Goal: Task Accomplishment & Management: Complete application form

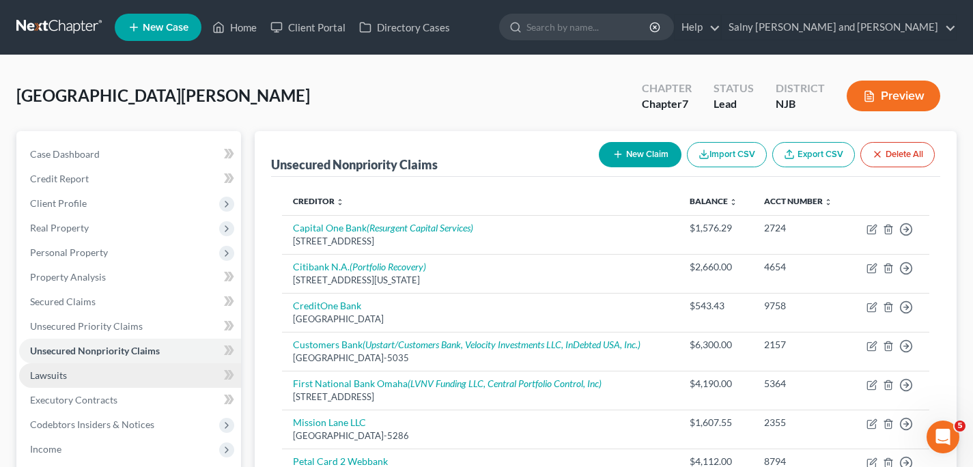
click at [98, 374] on link "Lawsuits" at bounding box center [130, 375] width 222 height 25
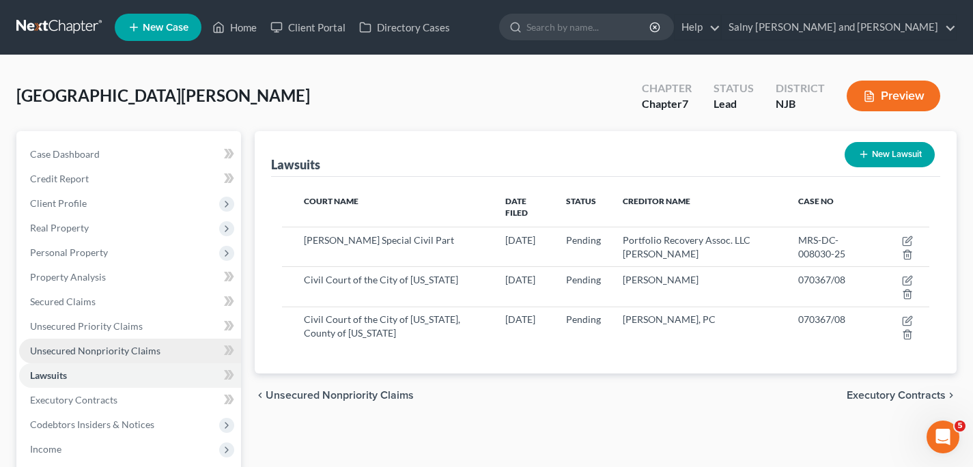
click at [143, 352] on span "Unsecured Nonpriority Claims" at bounding box center [95, 351] width 130 height 12
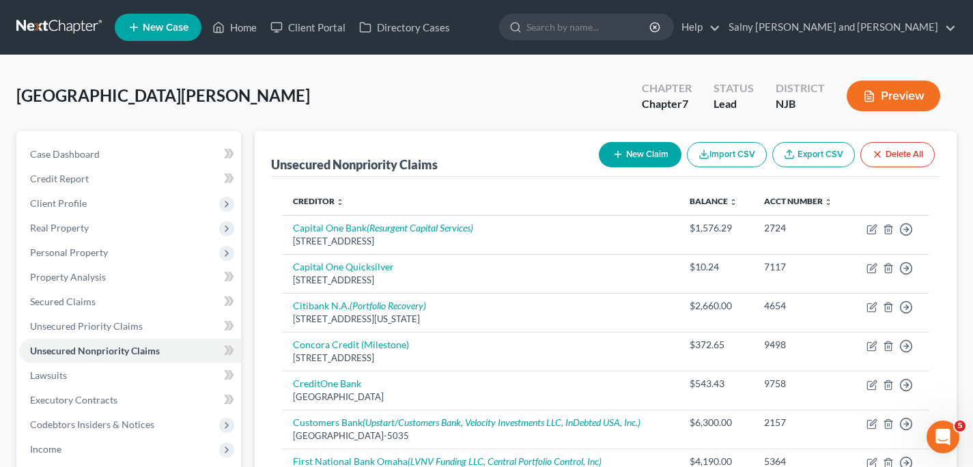
click at [633, 157] on button "New Claim" at bounding box center [640, 154] width 83 height 25
select select "0"
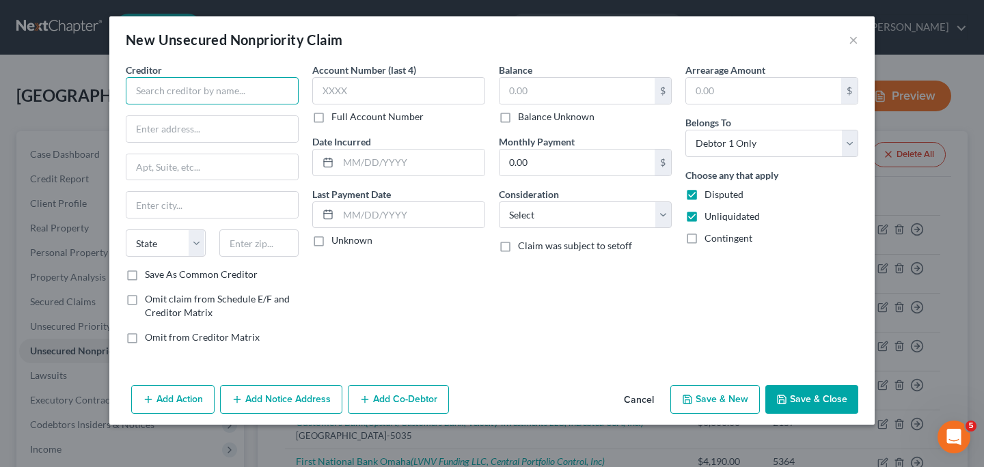
click at [165, 94] on input "text" at bounding box center [212, 90] width 173 height 27
type input "First Funds, LLC"
click at [539, 94] on input "text" at bounding box center [576, 91] width 155 height 26
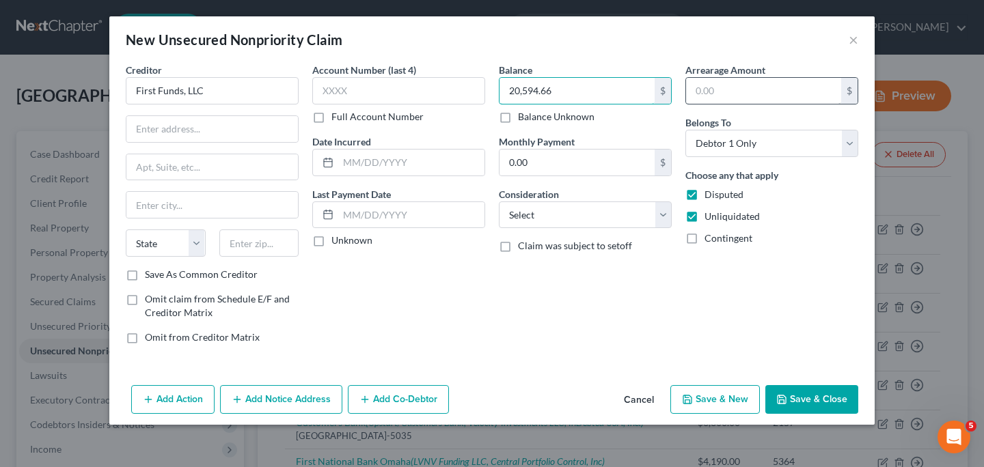
type input "20,594.66"
click at [727, 89] on input "text" at bounding box center [763, 91] width 155 height 26
type input "20,594.66"
click at [662, 218] on select "Select Cable / Satellite Services Collection Agency Credit Card Debt Debt Couns…" at bounding box center [585, 215] width 173 height 27
select select "10"
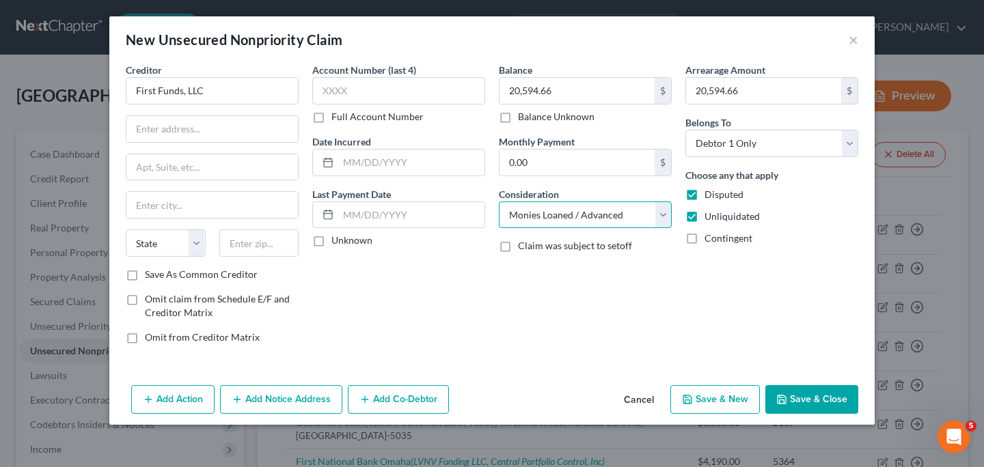
click option "Monies Loaned / Advanced" at bounding box center [0, 0] width 0 height 0
click at [280, 126] on input "text" at bounding box center [211, 129] width 171 height 26
type input "PO Box 2070"
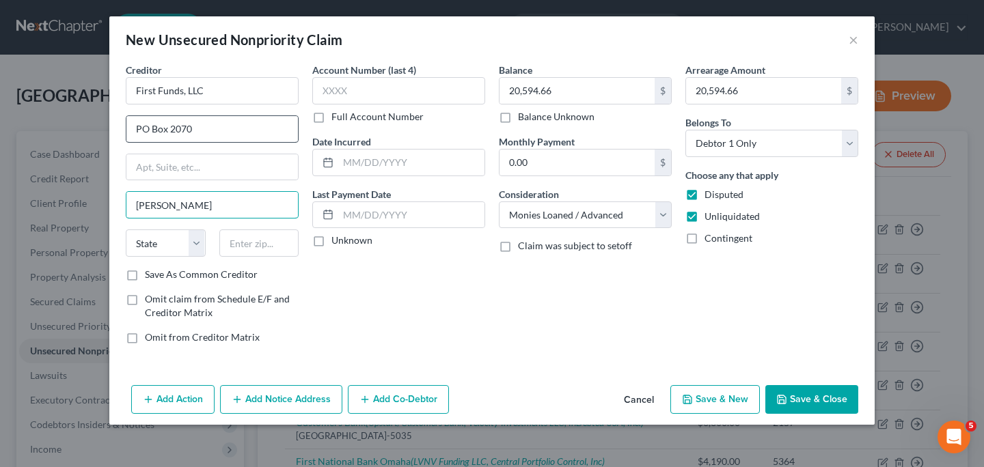
type input "[PERSON_NAME]"
select select "35"
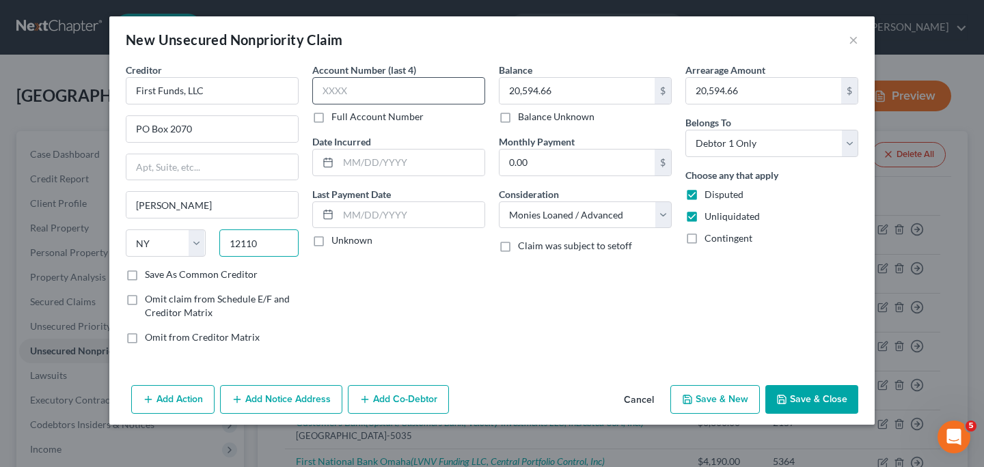
type input "12110"
click at [408, 92] on input "text" at bounding box center [398, 90] width 173 height 27
type input "2"
click at [331, 98] on input "text" at bounding box center [398, 90] width 173 height 27
click at [807, 403] on button "Save & Close" at bounding box center [811, 399] width 93 height 29
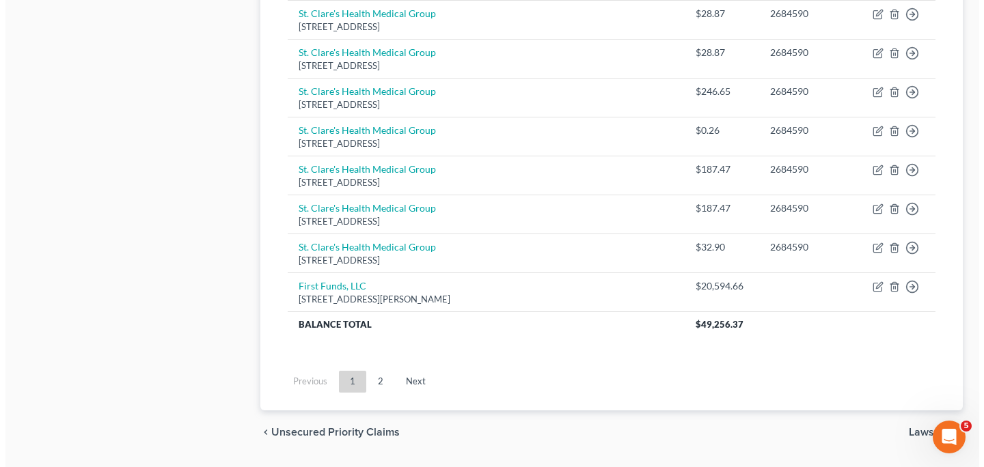
scroll to position [1148, 0]
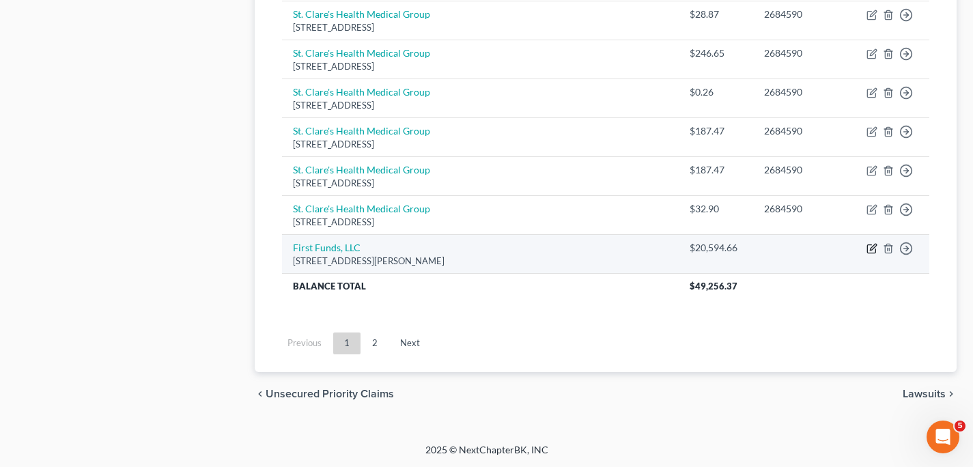
click at [872, 247] on icon "button" at bounding box center [872, 248] width 11 height 11
select select "35"
select select "10"
select select "0"
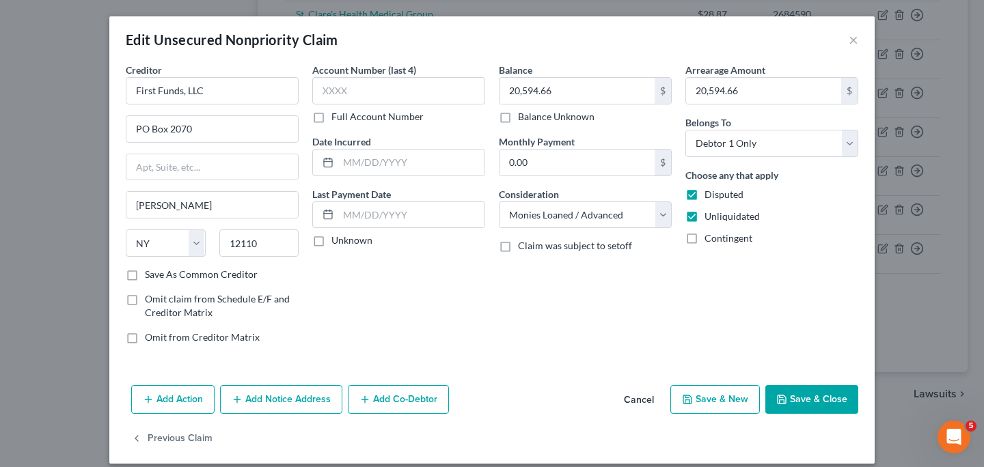
click at [285, 402] on button "Add Notice Address" at bounding box center [281, 399] width 122 height 29
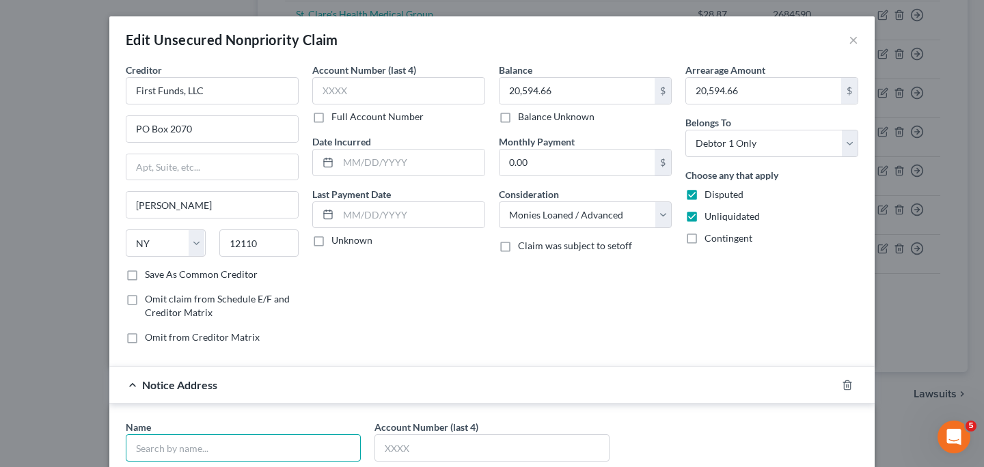
click at [250, 436] on input "text" at bounding box center [243, 447] width 235 height 27
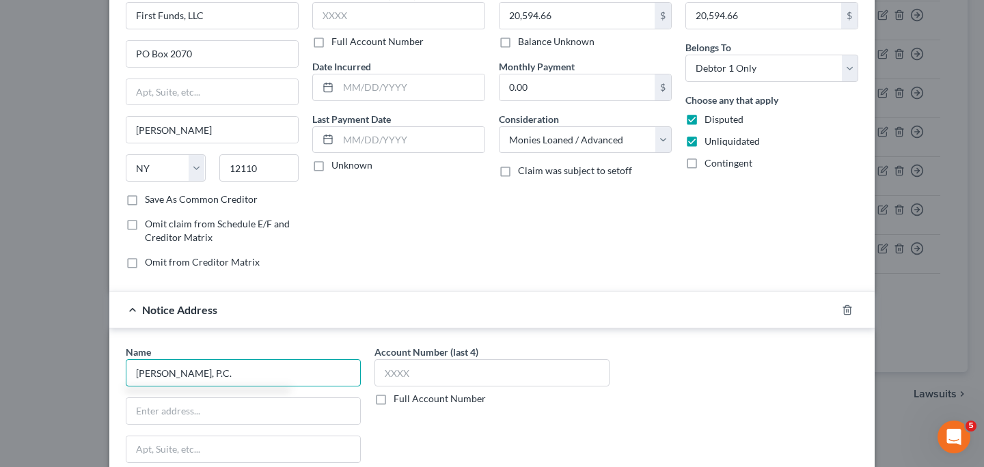
scroll to position [102, 0]
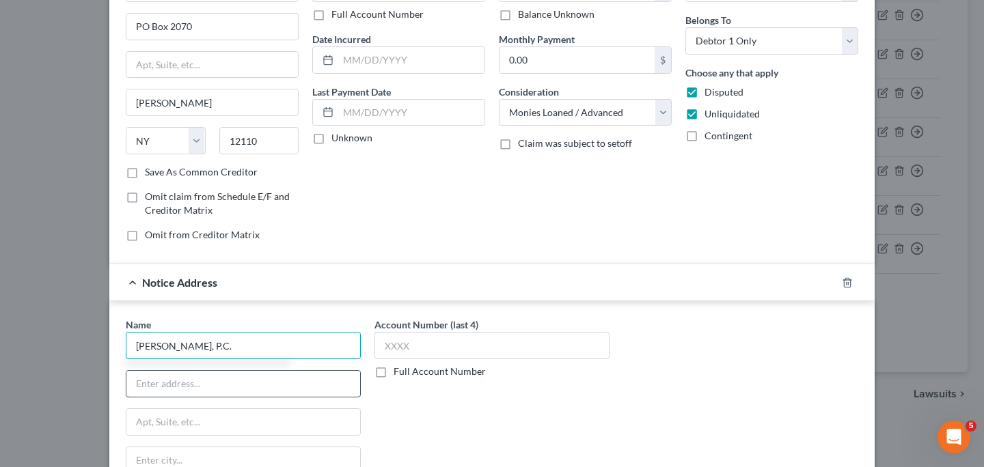
type input "[PERSON_NAME], P.C."
click at [232, 388] on input "text" at bounding box center [243, 384] width 234 height 26
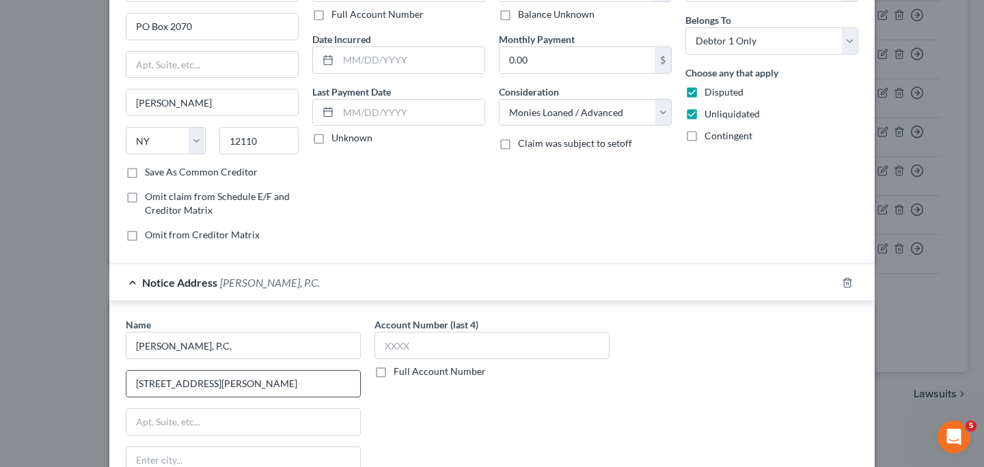
type input "[STREET_ADDRESS][PERSON_NAME]"
type input "Suite 205"
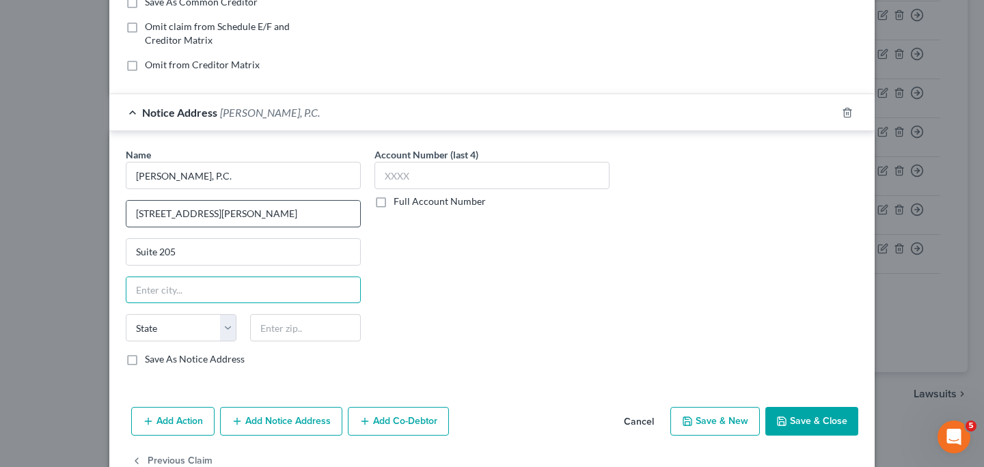
scroll to position [307, 0]
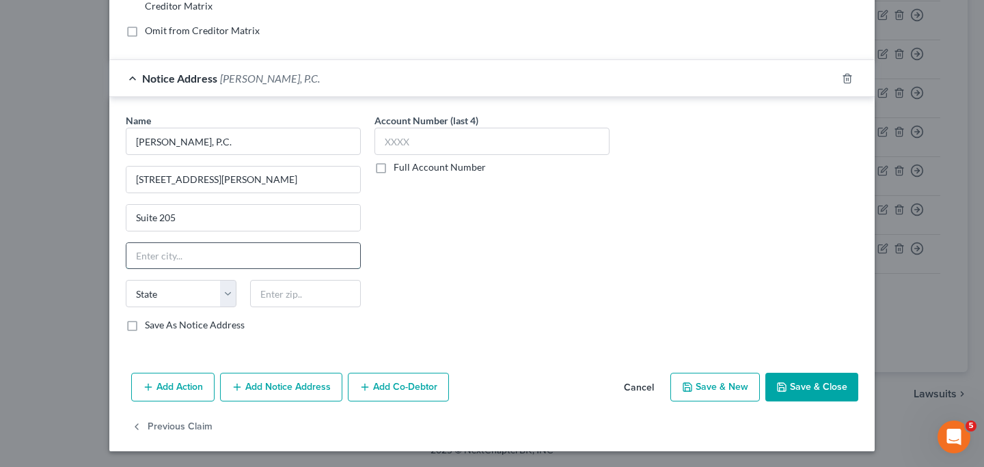
click at [168, 260] on input "text" at bounding box center [243, 256] width 234 height 26
type input "Cedarhurst"
select select "35"
type input "11516"
click at [393, 168] on label "Full Account Number" at bounding box center [439, 168] width 92 height 14
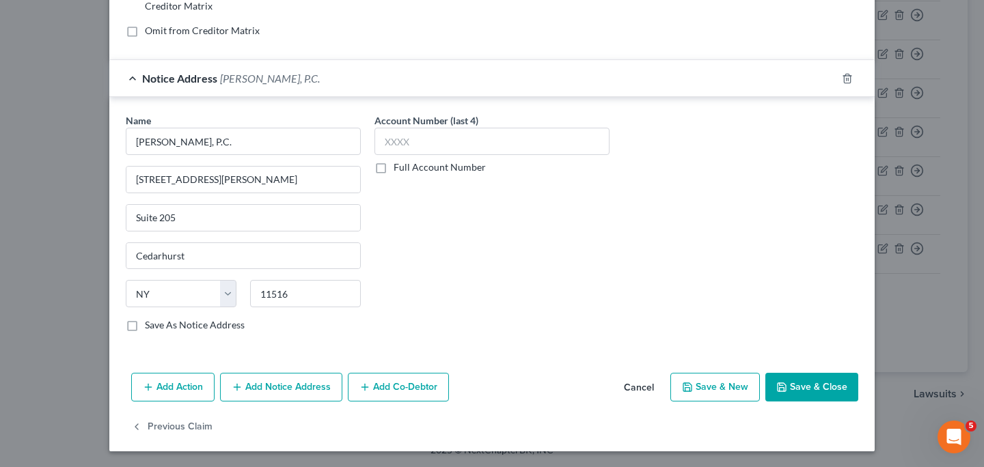
click at [399, 168] on input "Full Account Number" at bounding box center [403, 165] width 9 height 9
click at [402, 147] on input "text" at bounding box center [491, 141] width 235 height 27
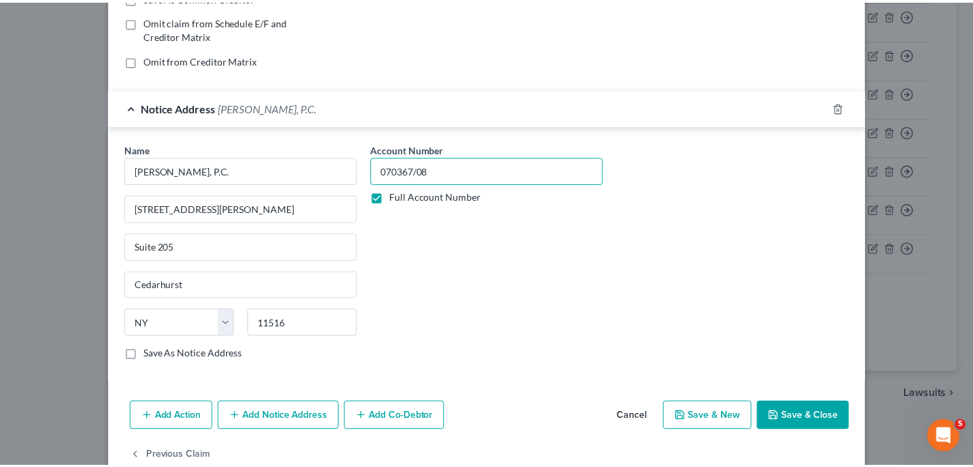
scroll to position [308, 0]
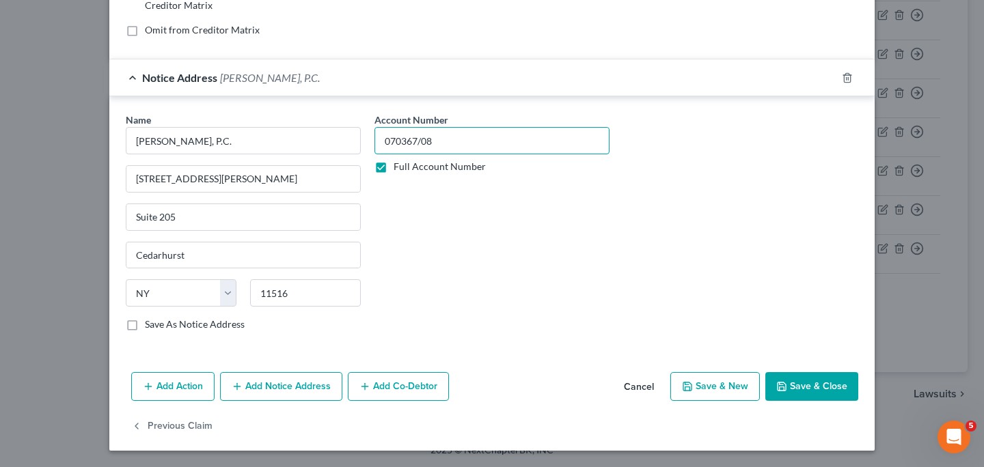
type input "070367/08"
click at [819, 385] on button "Save & Close" at bounding box center [811, 386] width 93 height 29
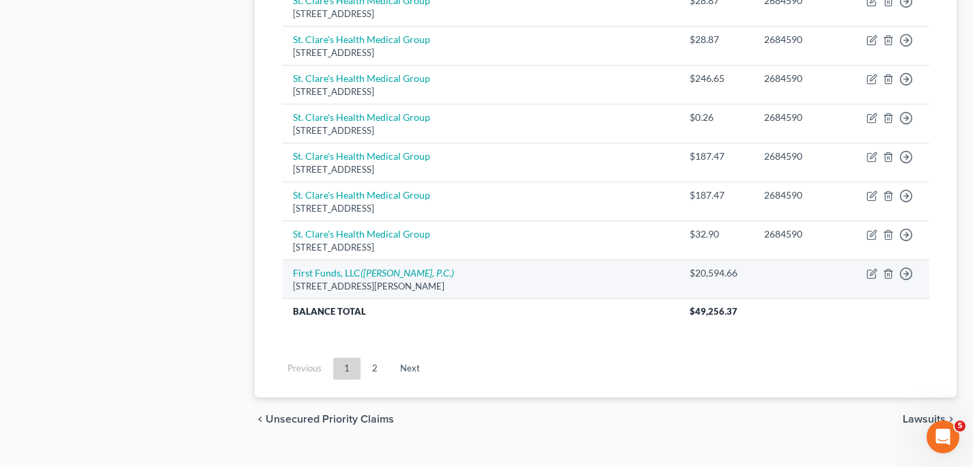
scroll to position [1148, 0]
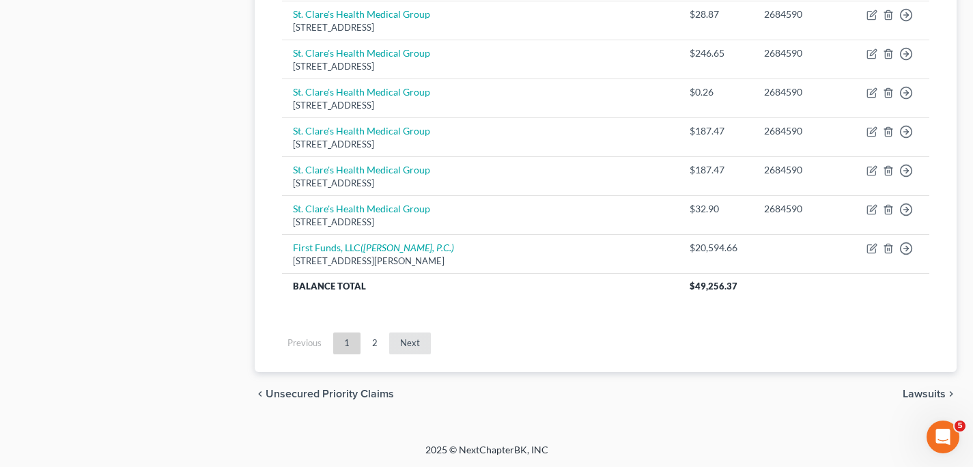
click at [410, 341] on link "Next" at bounding box center [410, 344] width 42 height 22
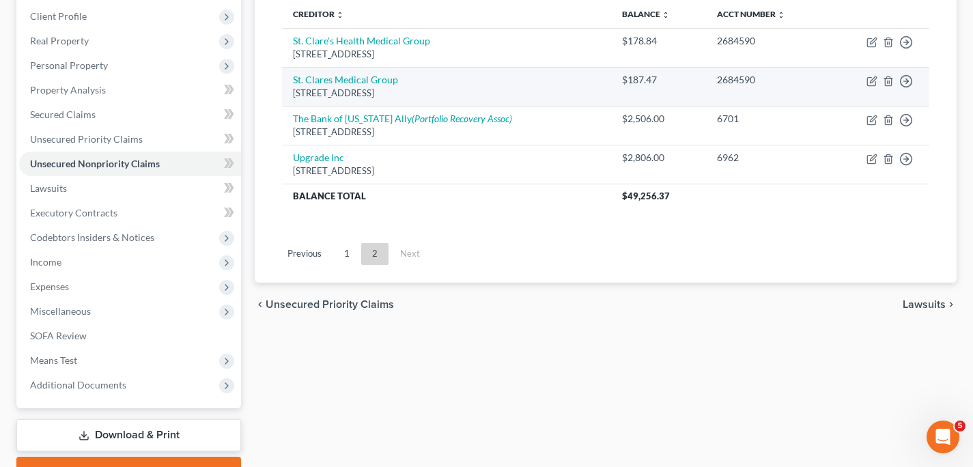
scroll to position [258, 0]
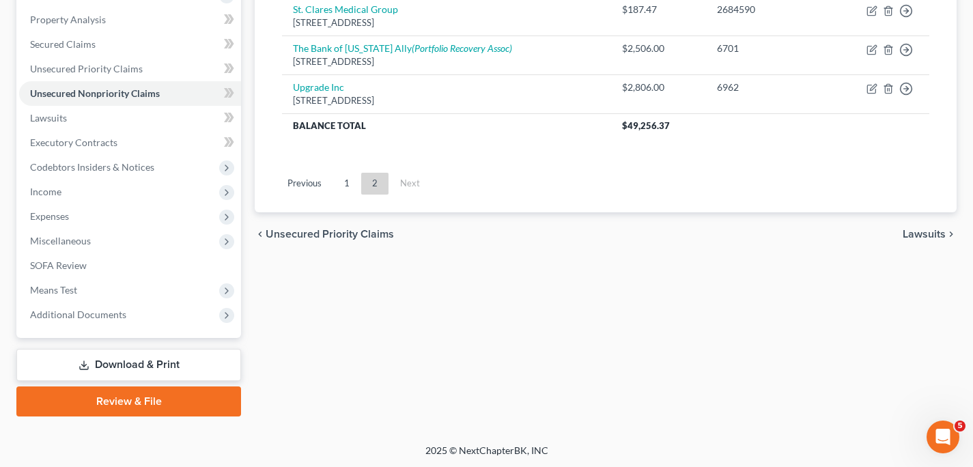
click at [143, 409] on link "Review & File" at bounding box center [128, 402] width 225 height 30
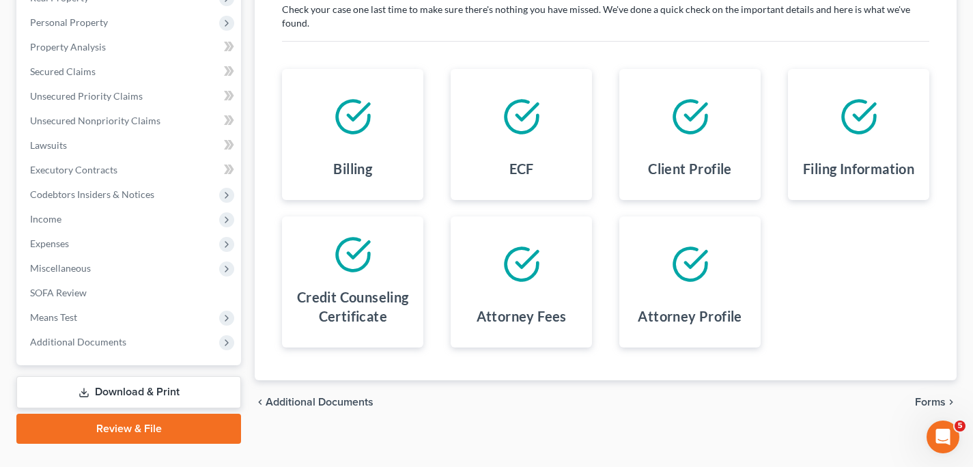
scroll to position [258, 0]
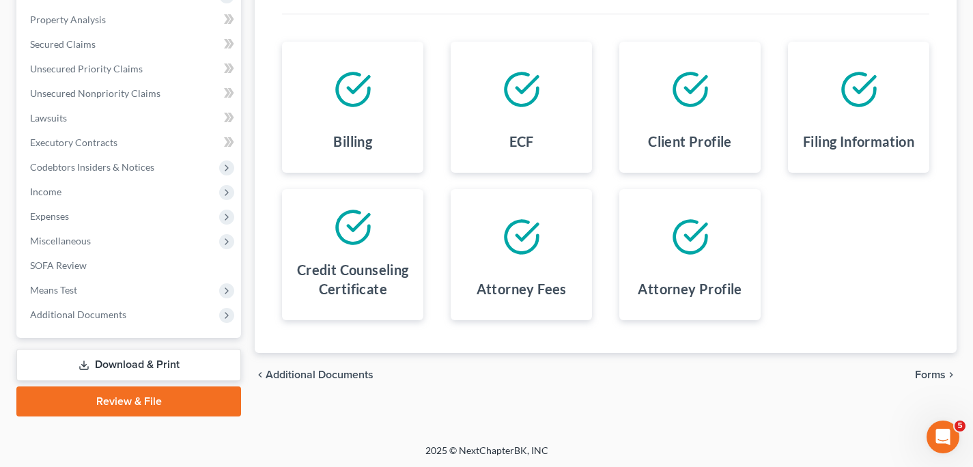
click at [930, 376] on span "Forms" at bounding box center [930, 375] width 31 height 11
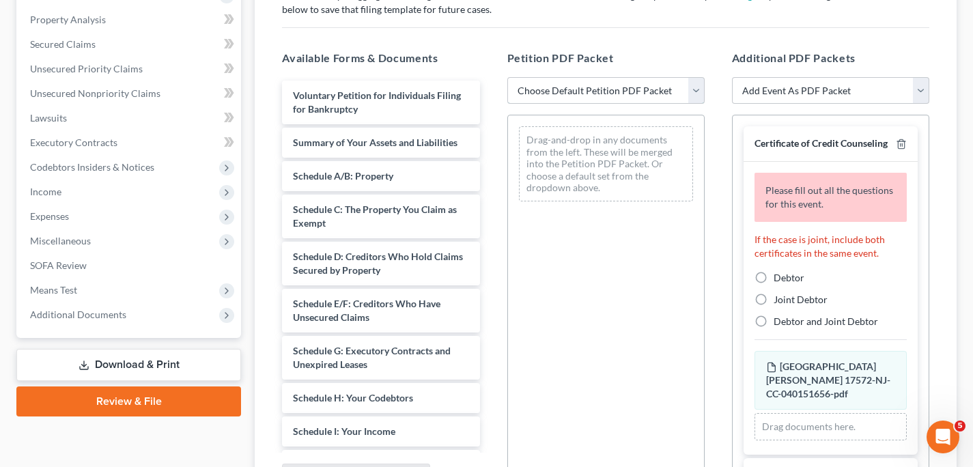
select select "0"
click option "Complete Bankruptcy Petition (all forms and schedules)" at bounding box center [0, 0] width 0 height 0
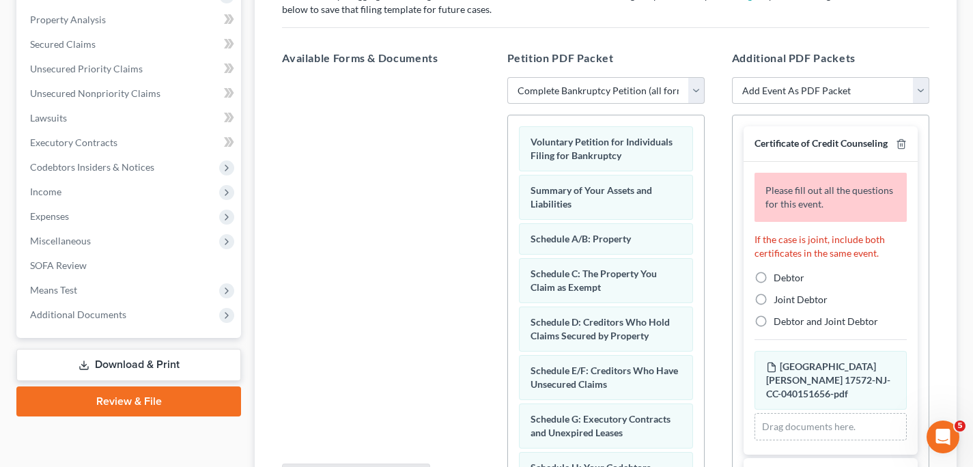
click at [774, 285] on label "Debtor" at bounding box center [789, 278] width 31 height 14
click at [779, 280] on input "Debtor" at bounding box center [783, 275] width 9 height 9
radio input "true"
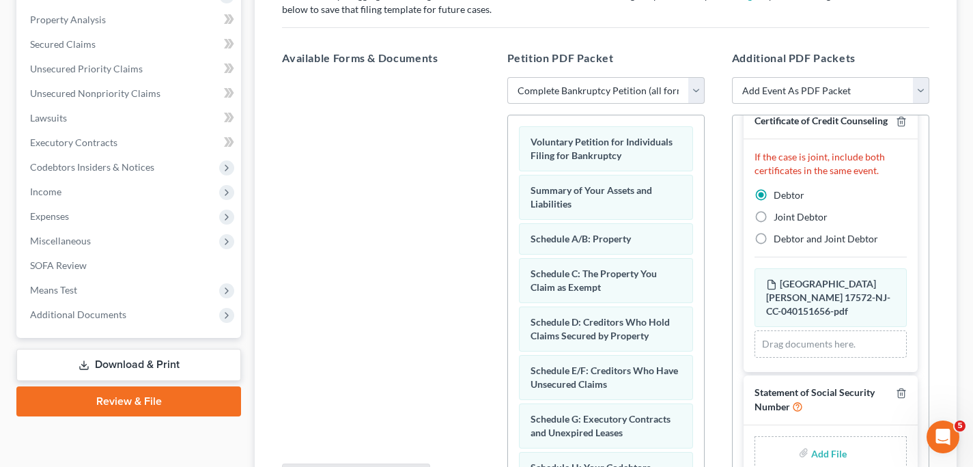
scroll to position [403, 0]
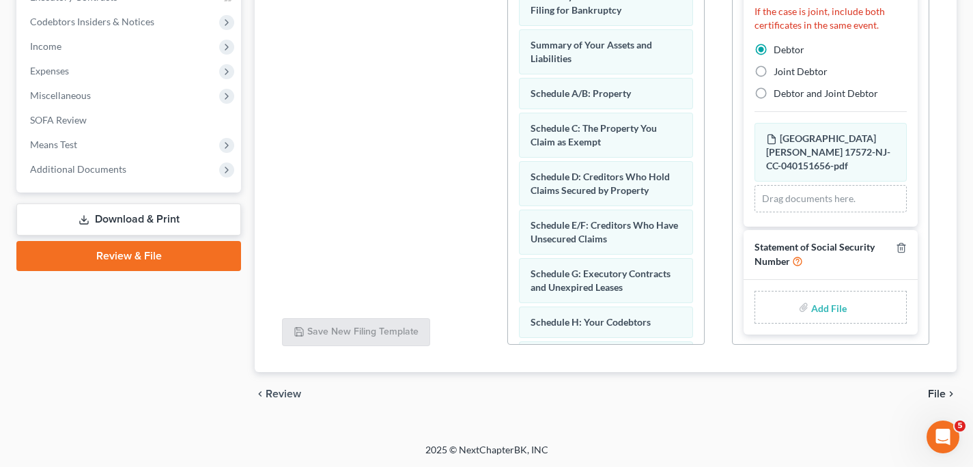
click at [941, 395] on span "File" at bounding box center [937, 394] width 18 height 11
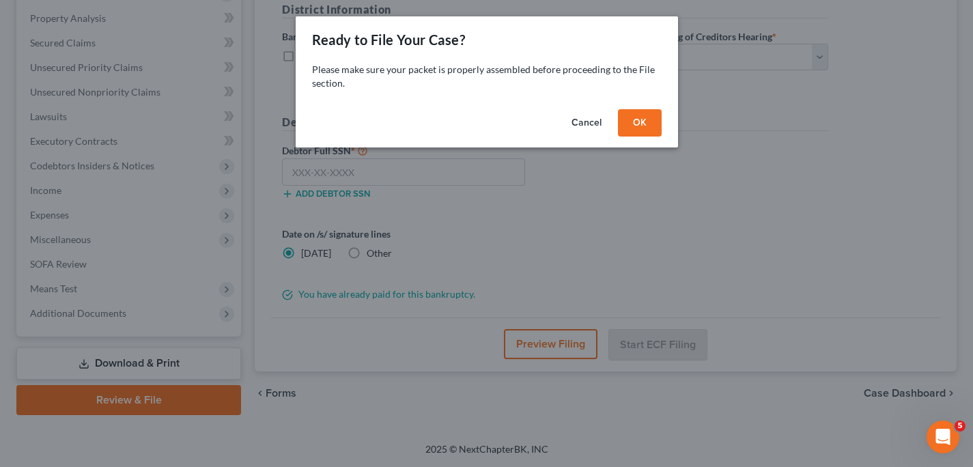
scroll to position [258, 0]
click at [643, 122] on button "OK" at bounding box center [645, 122] width 44 height 27
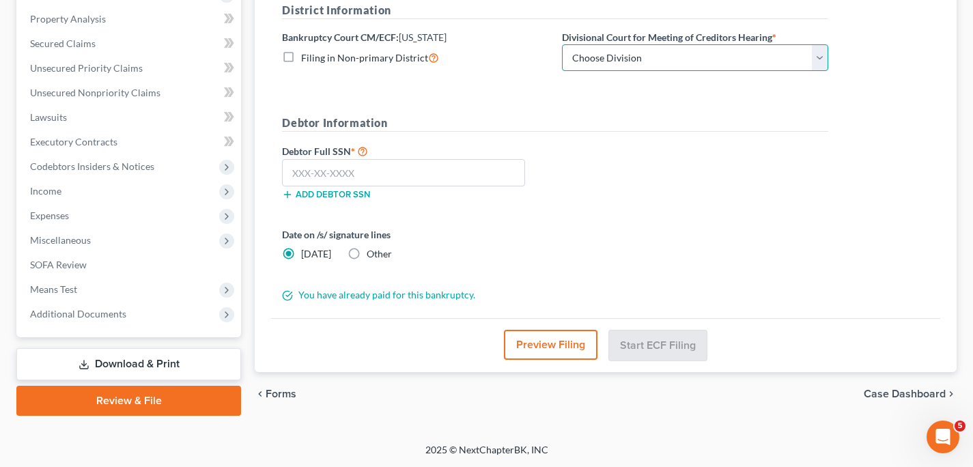
click at [817, 61] on select "Choose Division [GEOGRAPHIC_DATA] [GEOGRAPHIC_DATA]/[GEOGRAPHIC_DATA] [GEOGRAPH…" at bounding box center [695, 57] width 266 height 27
select select "2"
click option "[GEOGRAPHIC_DATA]" at bounding box center [0, 0] width 0 height 0
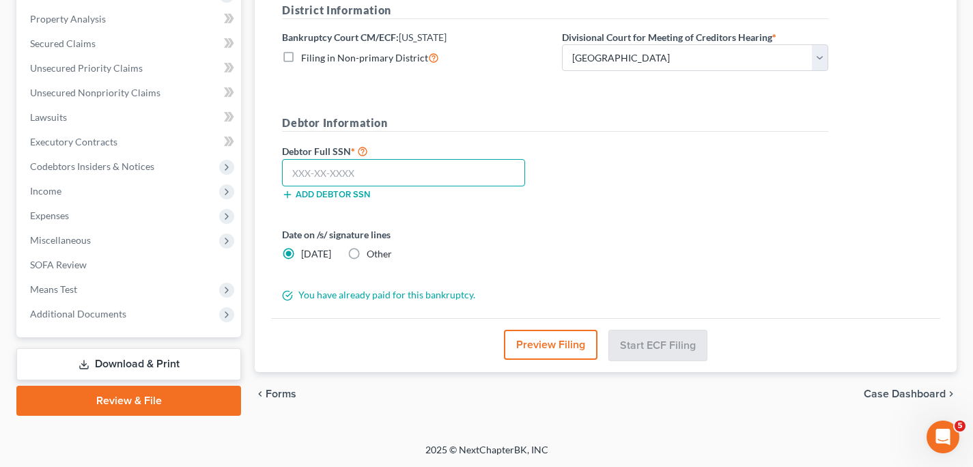
click at [480, 173] on input "text" at bounding box center [403, 172] width 243 height 27
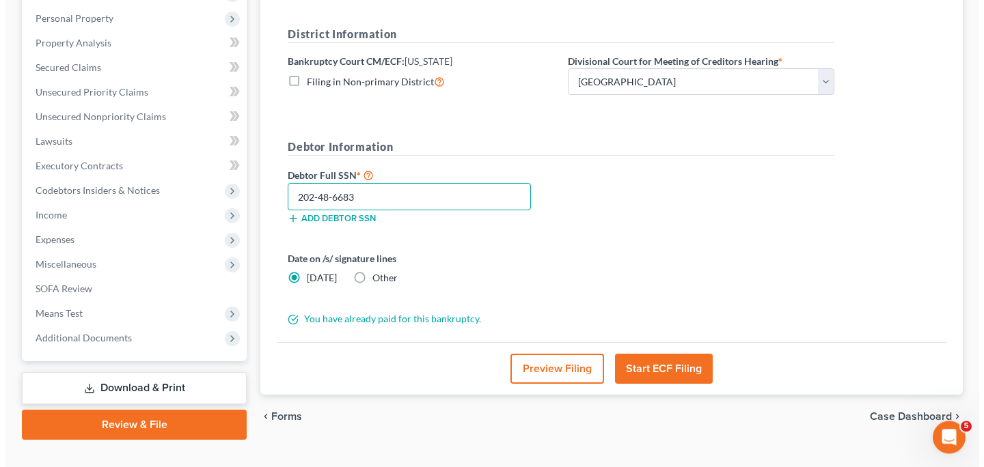
scroll to position [243, 0]
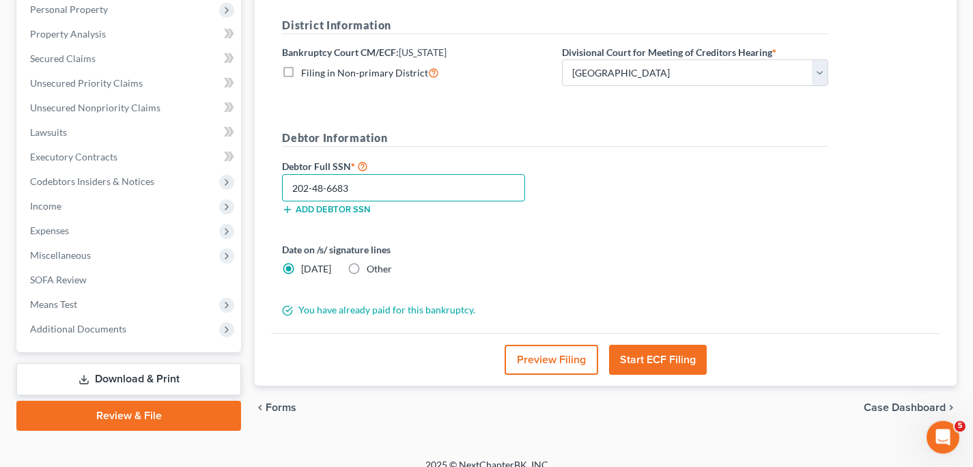
type input "202-48-6683"
click at [646, 359] on button "Start ECF Filing" at bounding box center [658, 360] width 98 height 30
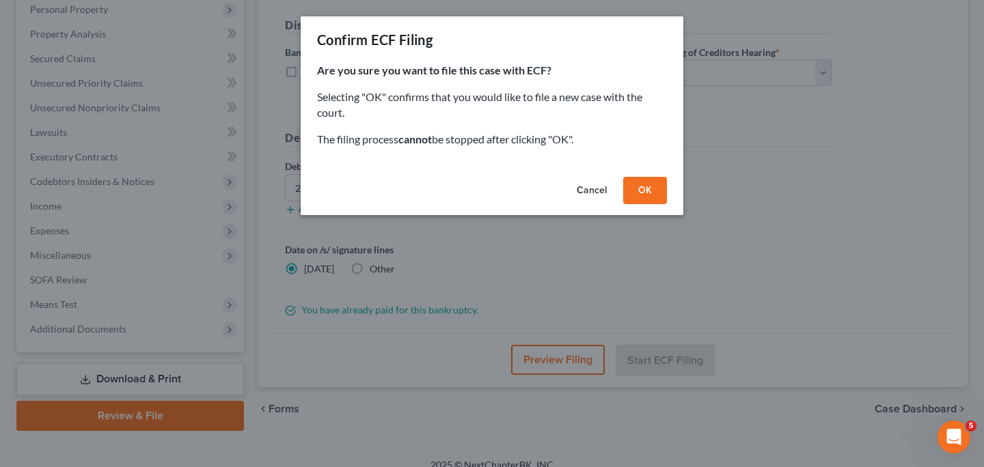
click at [645, 193] on button "OK" at bounding box center [645, 190] width 44 height 27
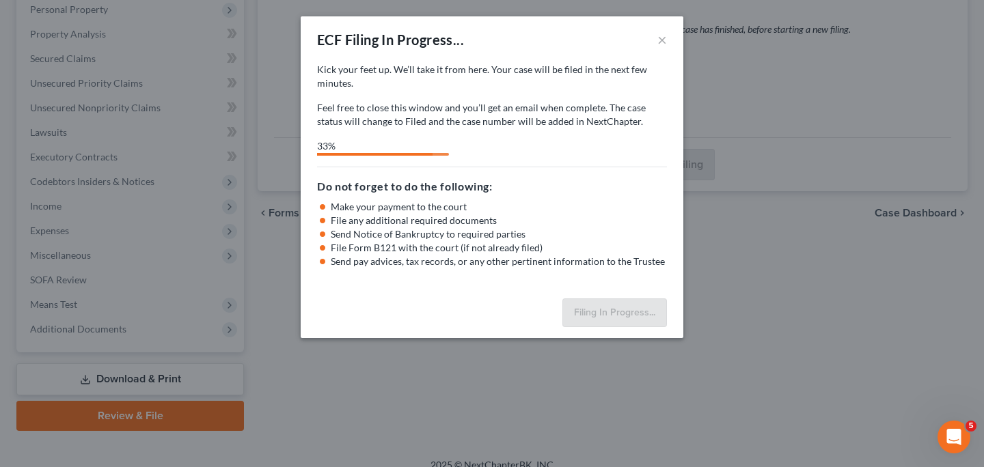
select select "2"
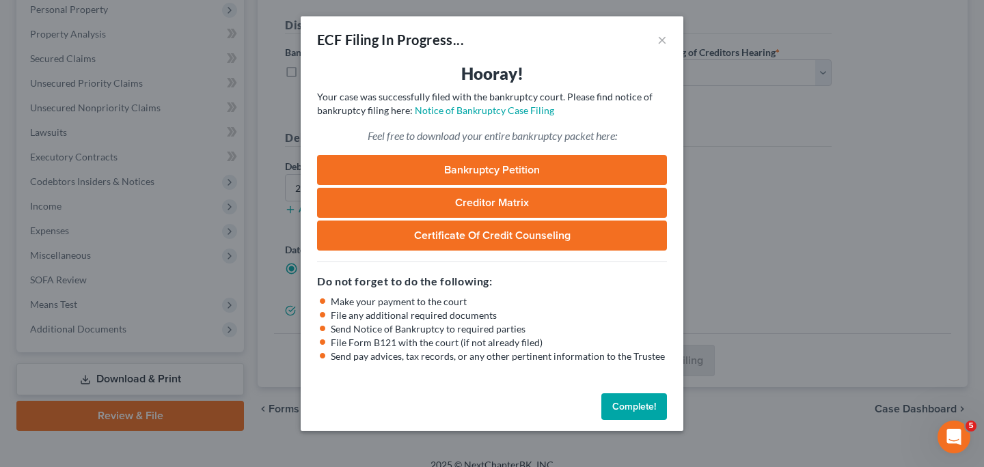
click at [587, 164] on link "Bankruptcy Petition" at bounding box center [492, 170] width 350 height 30
